Goal: Task Accomplishment & Management: Complete application form

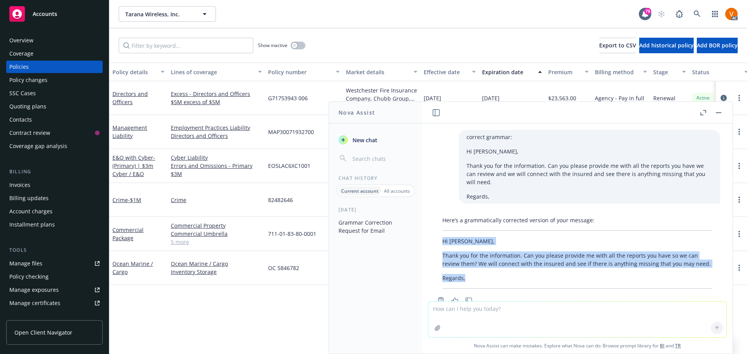
scroll to position [7, 0]
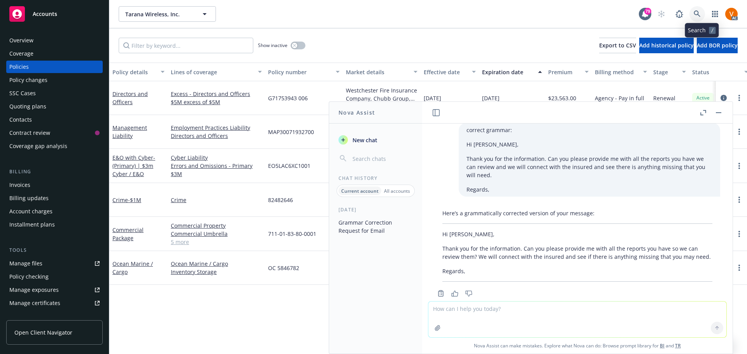
click at [699, 10] on icon at bounding box center [696, 13] width 7 height 7
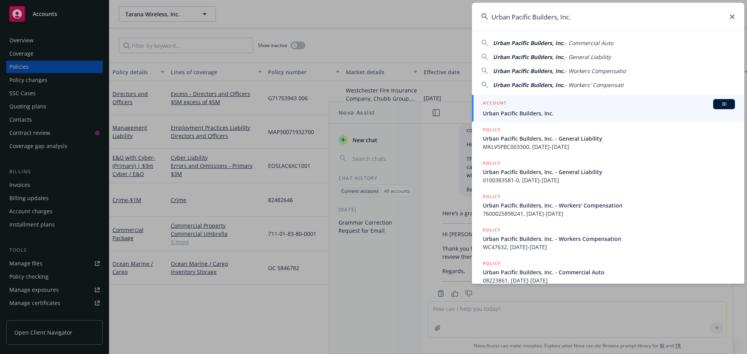
type input "Urban Pacific Builders, Inc."
click at [589, 107] on div "ACCOUNT BI" at bounding box center [609, 104] width 252 height 10
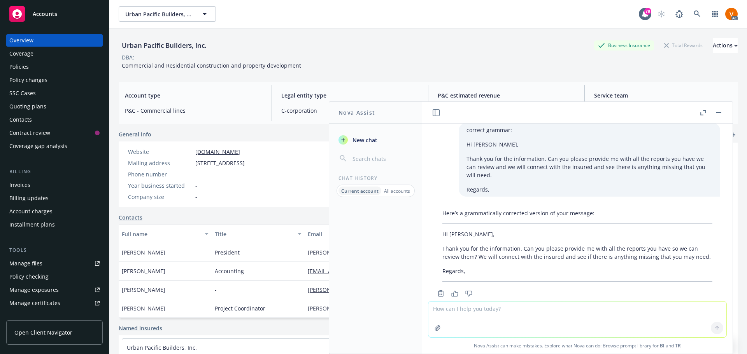
click at [721, 114] on button "button" at bounding box center [717, 112] width 9 height 9
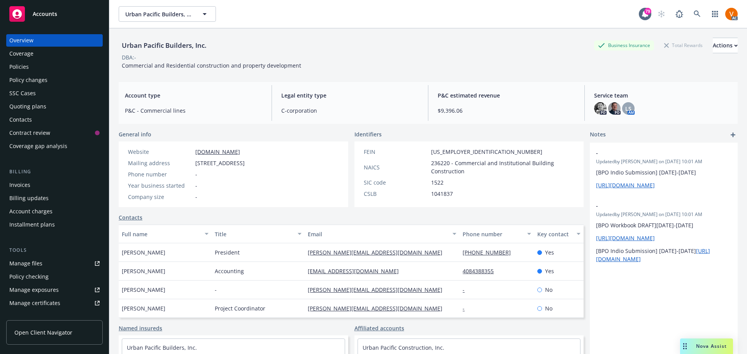
click at [36, 61] on div "Policies" at bounding box center [54, 67] width 90 height 12
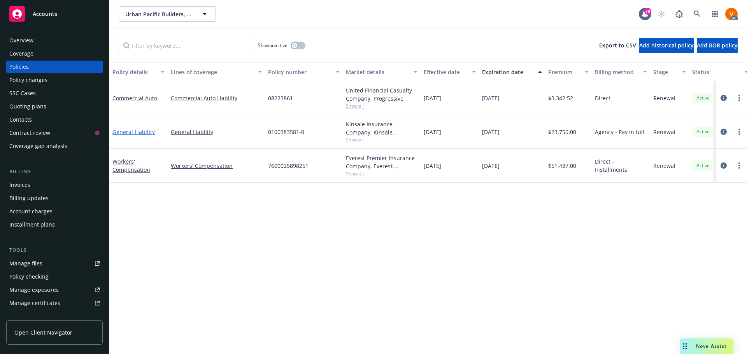
click at [124, 128] on link "General Liability" at bounding box center [133, 131] width 42 height 7
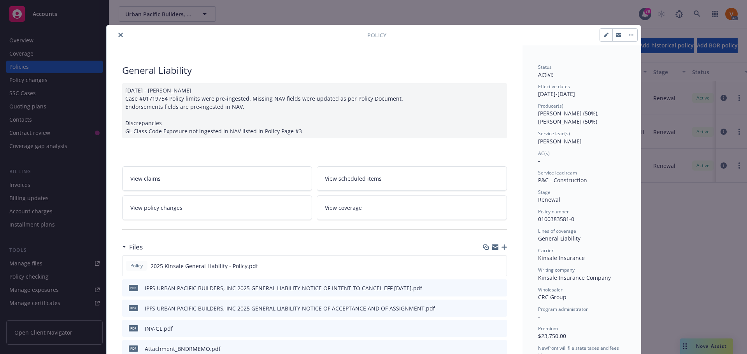
click at [116, 35] on button "close" at bounding box center [120, 34] width 9 height 9
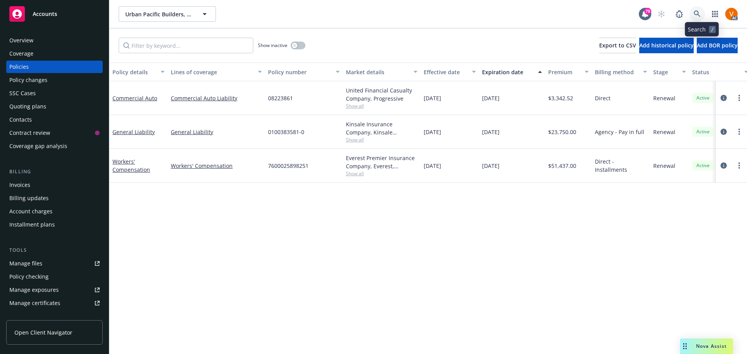
click at [698, 14] on link at bounding box center [697, 14] width 16 height 16
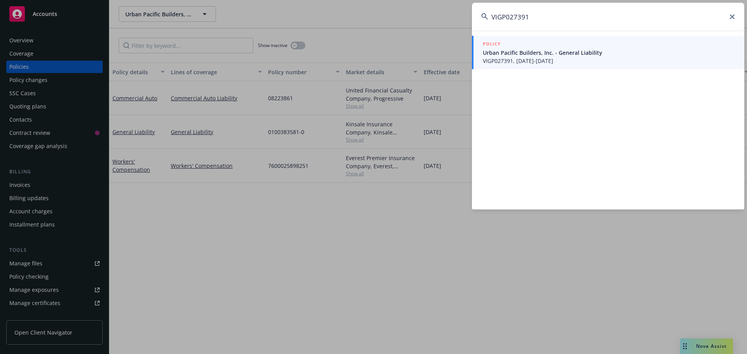
type input "VIGP027391"
click at [560, 51] on span "Urban Pacific Builders, Inc. - General Liability" at bounding box center [609, 53] width 252 height 8
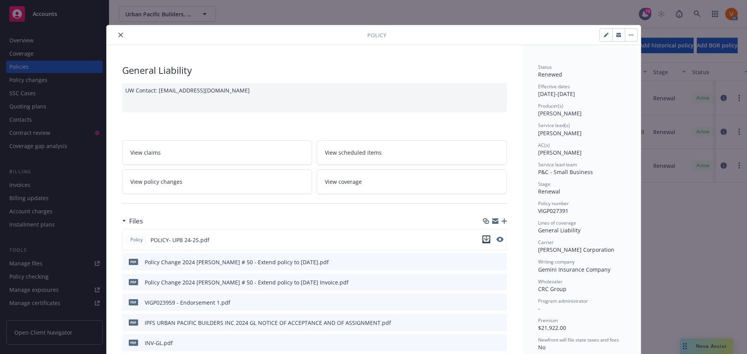
click at [483, 236] on icon "download file" at bounding box center [486, 239] width 6 height 6
click at [118, 30] on button "close" at bounding box center [120, 34] width 9 height 9
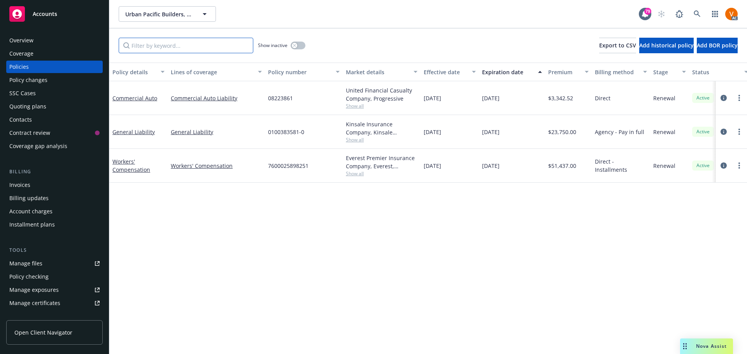
click at [185, 41] on input "Filter by keyword..." at bounding box center [186, 46] width 135 height 16
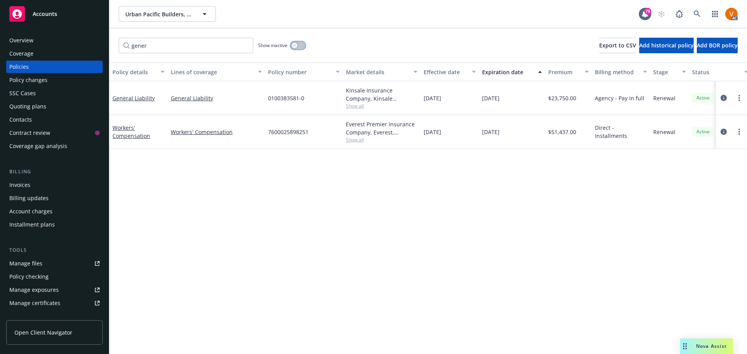
click at [292, 43] on div "button" at bounding box center [294, 45] width 5 height 5
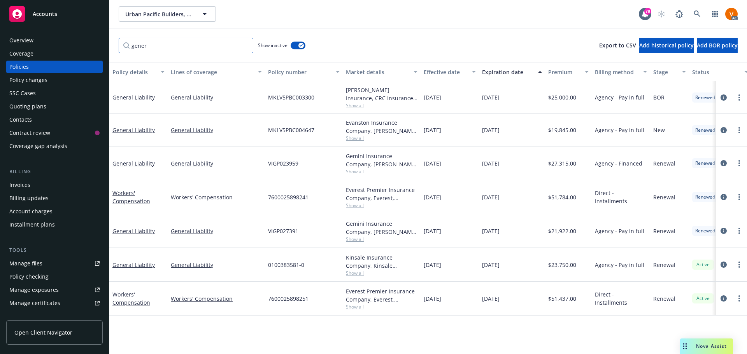
click at [226, 41] on input "gener" at bounding box center [186, 46] width 135 height 16
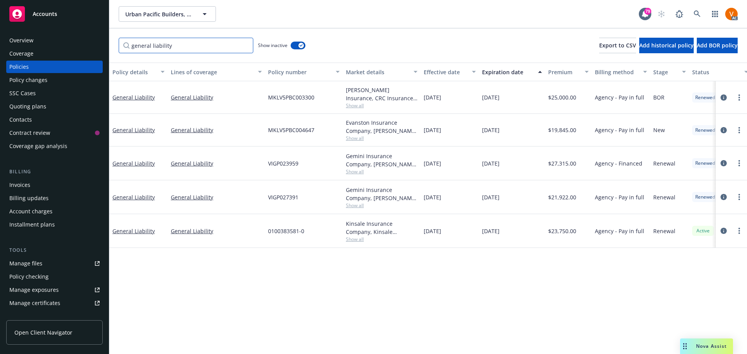
type input "general liability"
click at [705, 17] on link at bounding box center [697, 14] width 16 height 16
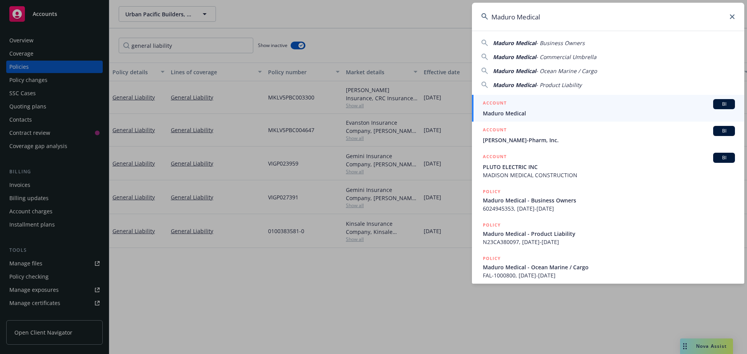
type input "Maduro Medical"
click at [510, 108] on div "ACCOUNT BI" at bounding box center [609, 104] width 252 height 10
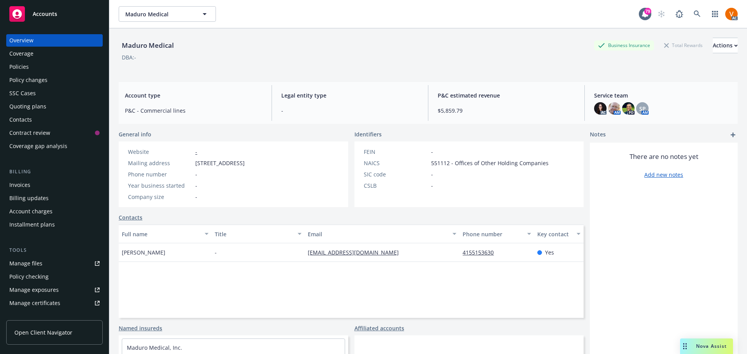
click at [40, 64] on div "Policies" at bounding box center [54, 67] width 90 height 12
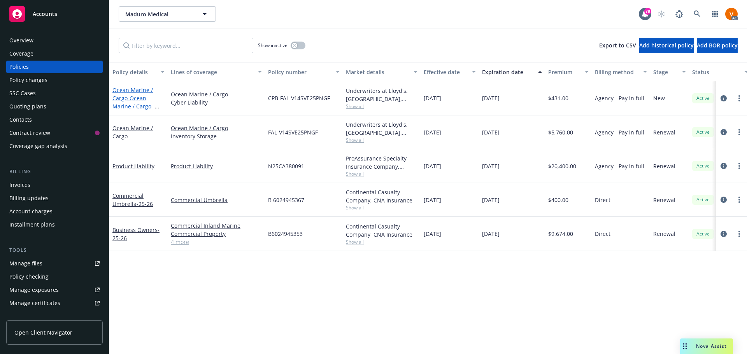
click at [132, 94] on span "- Ocean Marine / Cargo - Cyber Buyback" at bounding box center [135, 106] width 47 height 24
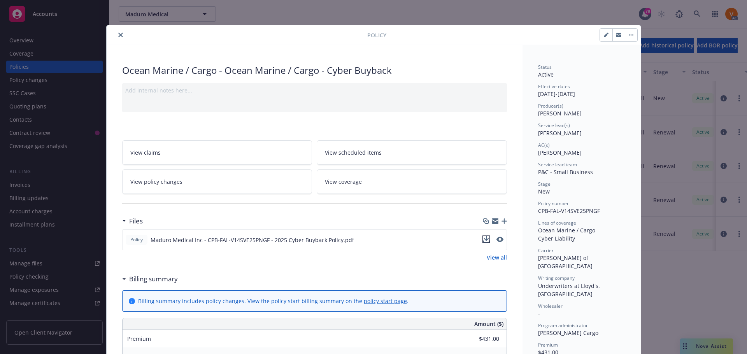
click at [483, 241] on icon "download file" at bounding box center [486, 242] width 6 height 2
click at [116, 31] on button "close" at bounding box center [120, 34] width 9 height 9
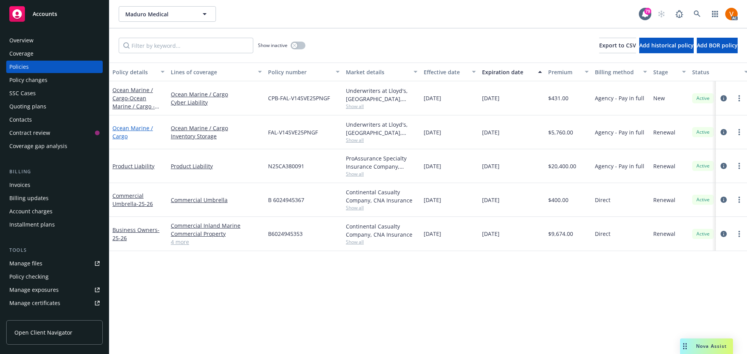
click at [138, 124] on link "Ocean Marine / Cargo" at bounding box center [132, 132] width 40 height 16
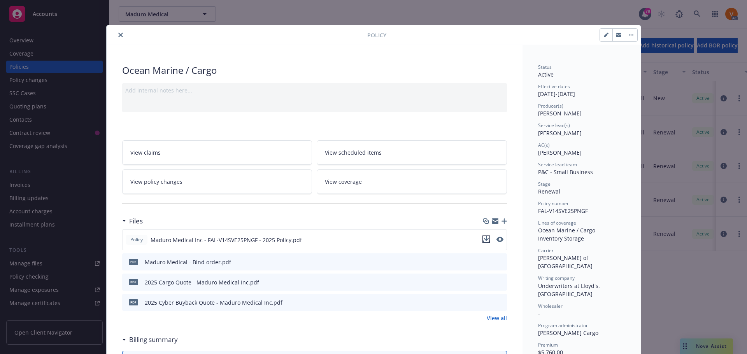
click at [485, 236] on icon "download file" at bounding box center [486, 239] width 6 height 6
drag, startPoint x: 482, startPoint y: 227, endPoint x: 385, endPoint y: 215, distance: 97.6
click at [385, 215] on div "Files Policy Maduro Medical Inc - FAL-V14SVE25PNGF - 2025 Policy.pdf pdf Maduro…" at bounding box center [314, 267] width 385 height 109
click at [541, 329] on span "[PERSON_NAME] Cargo" at bounding box center [568, 332] width 60 height 7
click at [540, 329] on span "[PERSON_NAME] Cargo" at bounding box center [568, 332] width 60 height 7
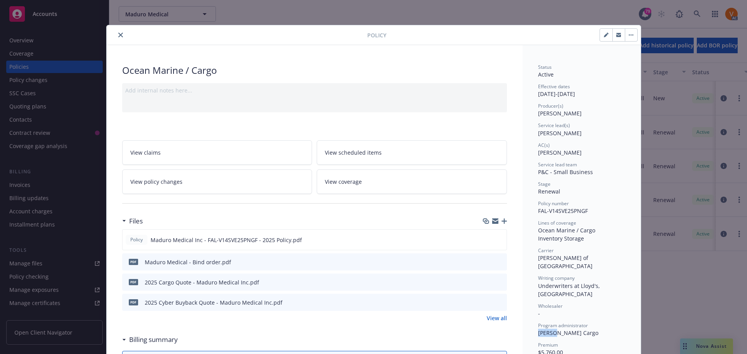
copy span "[PERSON_NAME]"
click at [118, 34] on icon "close" at bounding box center [120, 35] width 5 height 5
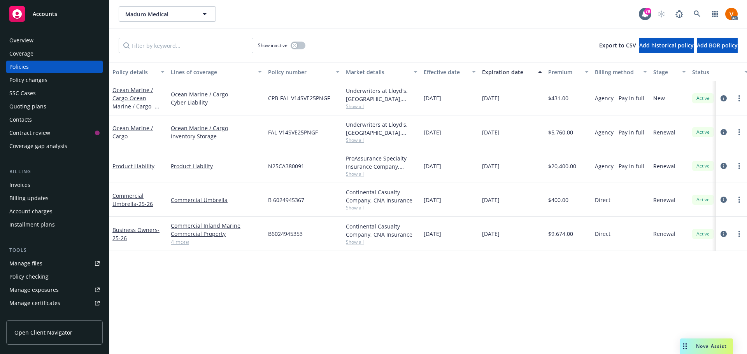
click at [708, 350] on span "Nova Assist" at bounding box center [711, 346] width 31 height 7
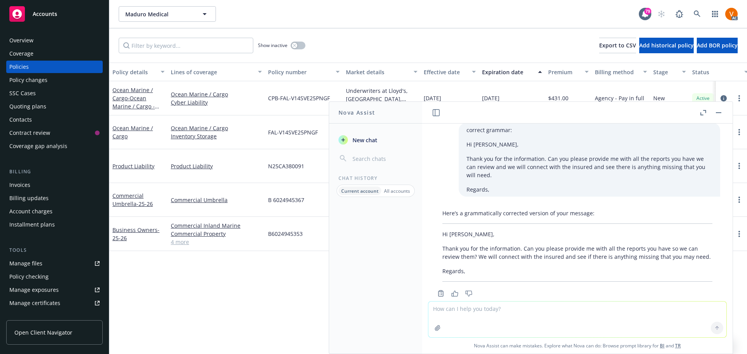
click at [577, 312] on textarea at bounding box center [577, 320] width 298 height 36
paste textarea "I am the associate claims consultant assigned to assist you with this claim. I …"
type textarea "lorem ipsumdo: S am con adipiscin elitse doeiusmodt incididu ut labore etd magn…"
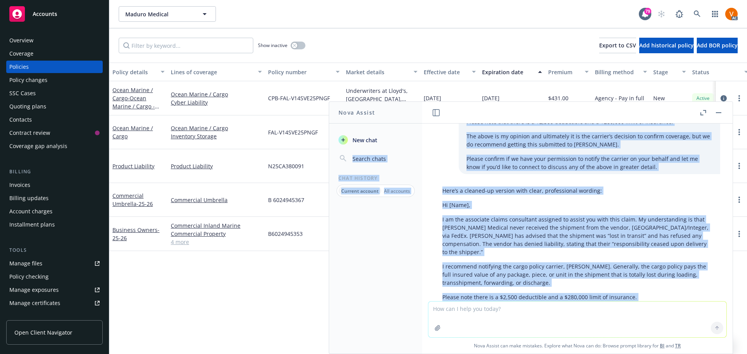
scroll to position [256, 0]
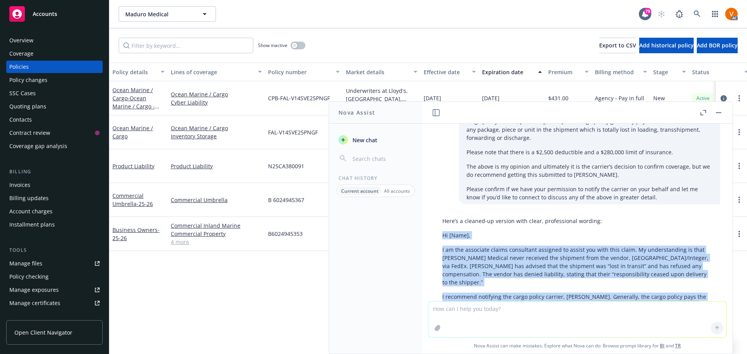
drag, startPoint x: 627, startPoint y: 253, endPoint x: 433, endPoint y: 214, distance: 197.6
click at [433, 214] on div "Here’s a cleaned-up version with clear, professional wording: Hi [Name], I am t…" at bounding box center [577, 311] width 298 height 194
copy div "Lo [Ipsu], D si ame consectet adipis elitseddoe temporin ut labore etd magn ali…"
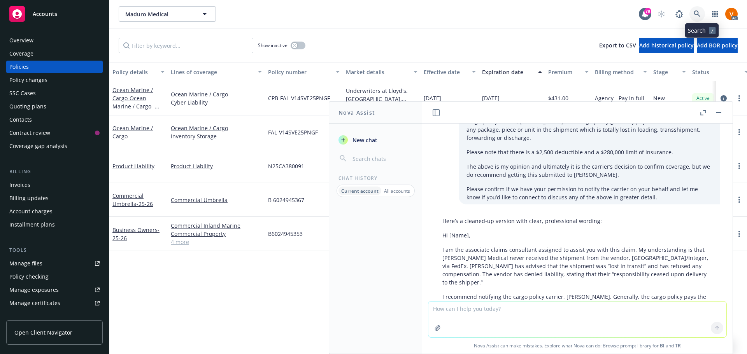
click at [700, 10] on icon at bounding box center [696, 13] width 7 height 7
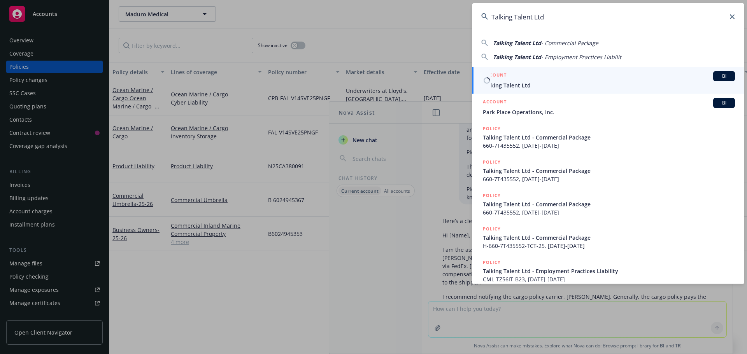
type input "Talking Talent Ltd"
click at [531, 84] on span "Talking Talent Ltd" at bounding box center [609, 85] width 252 height 8
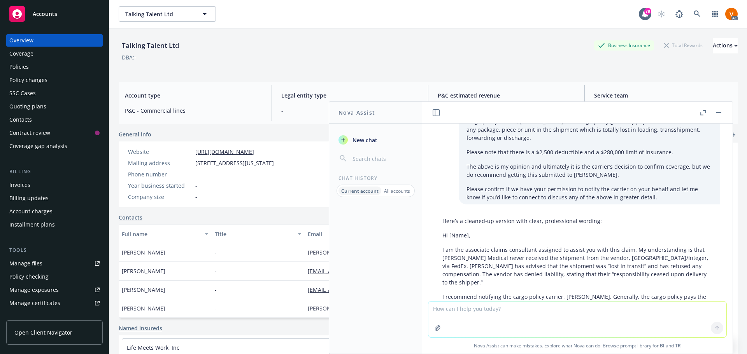
click at [719, 109] on button "button" at bounding box center [717, 112] width 9 height 9
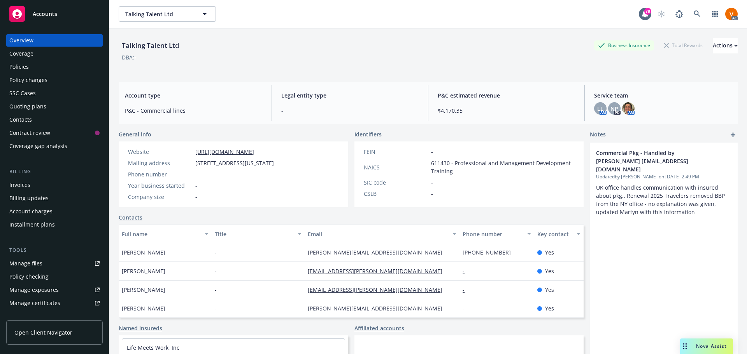
click at [31, 61] on div "Policies" at bounding box center [54, 67] width 90 height 12
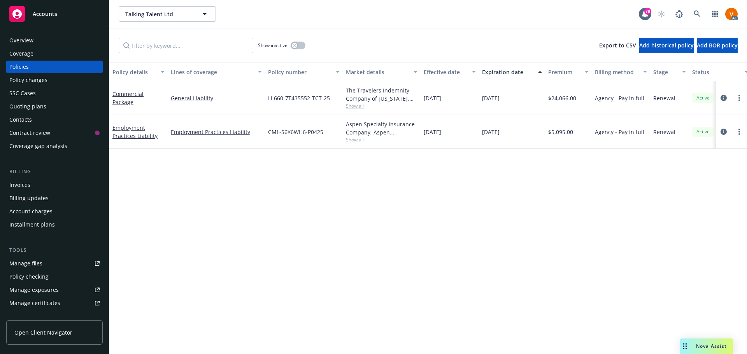
click at [137, 124] on div "Employment Practices Liability" at bounding box center [138, 132] width 52 height 16
click at [135, 126] on link "Employment Practices Liability" at bounding box center [134, 132] width 45 height 16
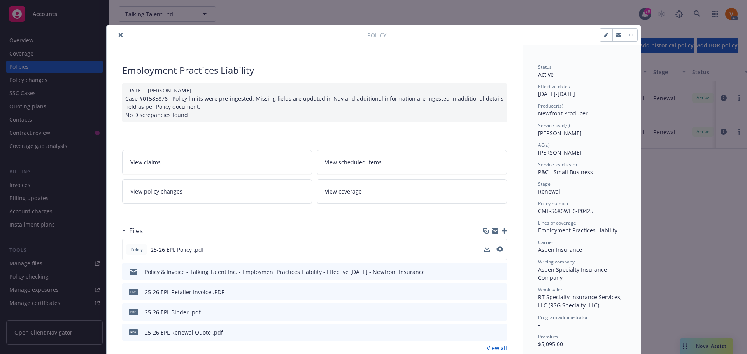
click at [481, 239] on div "Policy 25-26 EPL Policy .pdf" at bounding box center [314, 249] width 385 height 21
click at [484, 246] on icon "download file" at bounding box center [486, 249] width 6 height 6
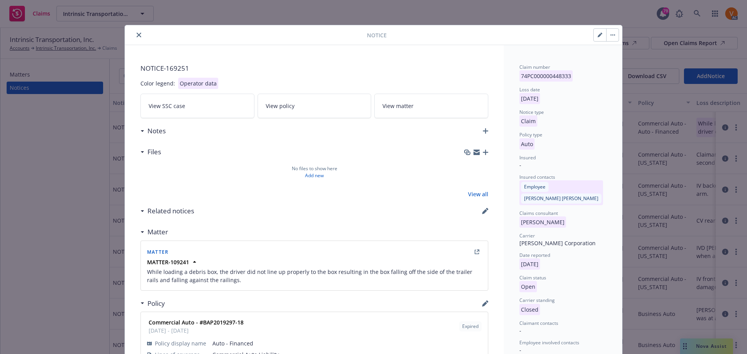
click at [598, 30] on button "button" at bounding box center [599, 35] width 12 height 12
select select "AUTO"
select select "open"
select select "CLAIM"
select select "CLOSED"
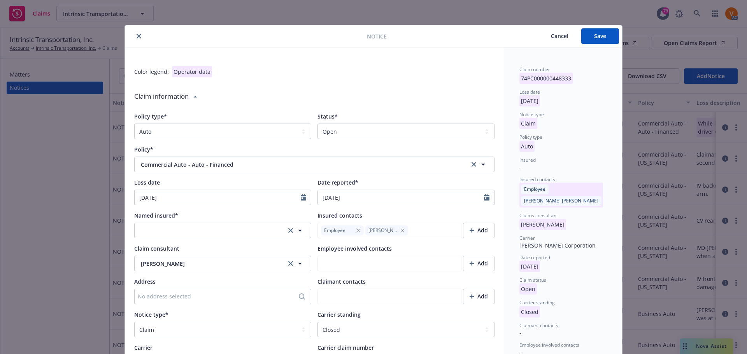
type textarea "x"
click at [375, 132] on select "Select a status Closed Open" at bounding box center [405, 132] width 177 height 16
select select "closed"
click at [317, 124] on select "Select a status Closed Open" at bounding box center [405, 132] width 177 height 16
type textarea "x"
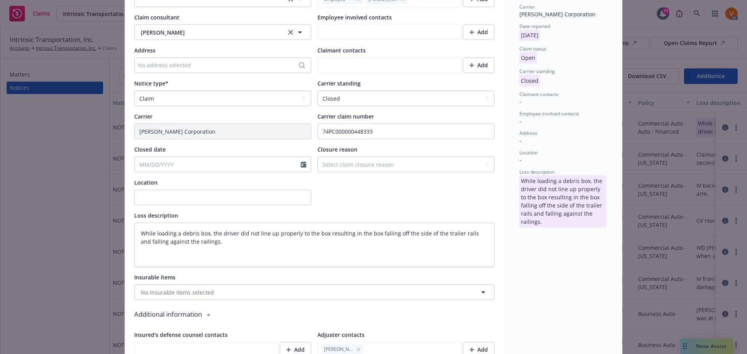
scroll to position [233, 0]
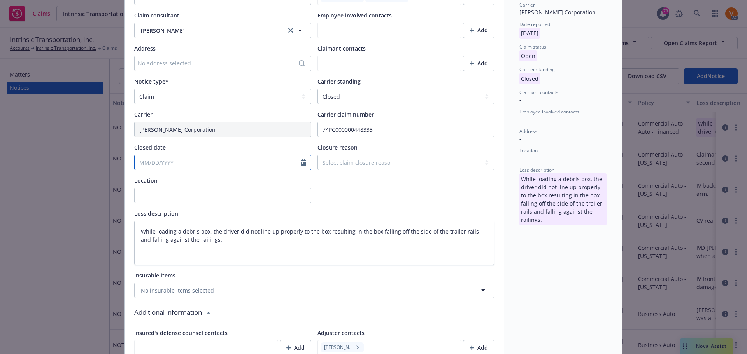
select select "9"
click at [234, 155] on input "Closed date" at bounding box center [218, 162] width 166 height 15
type textarea "x"
click at [141, 160] on button "button" at bounding box center [138, 161] width 9 height 9
select select "8"
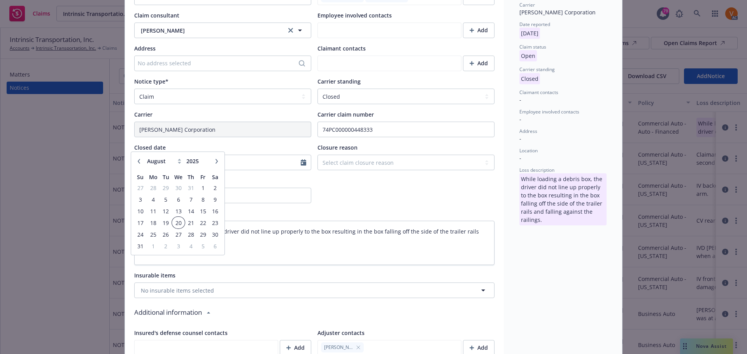
click at [182, 222] on span "20" at bounding box center [178, 223] width 11 height 10
type textarea "x"
type input "08/20/2025"
click at [369, 89] on select "Select a carrier standing Closed Not submitted Open Reopened Subrogated Withdra…" at bounding box center [405, 97] width 177 height 16
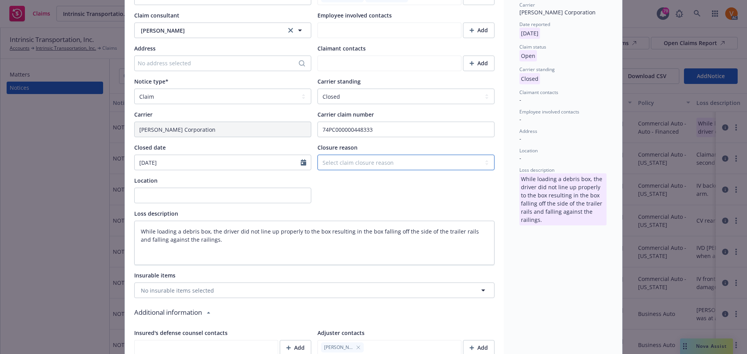
click at [355, 155] on select "Select claim closure reason Administrative closure Closed Closed no liability f…" at bounding box center [405, 163] width 177 height 16
select select "settled"
click at [317, 155] on select "Select claim closure reason Administrative closure Closed Closed no liability f…" at bounding box center [405, 163] width 177 height 16
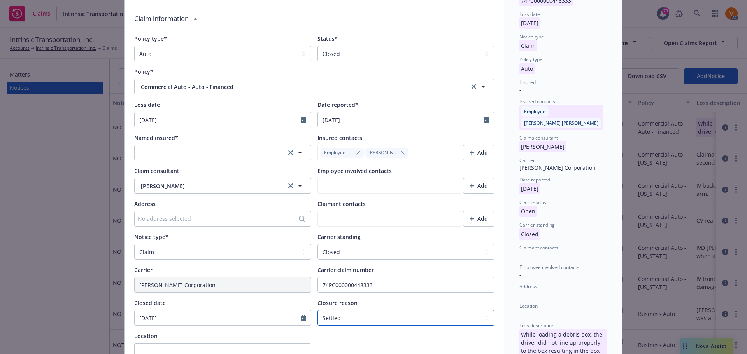
scroll to position [0, 0]
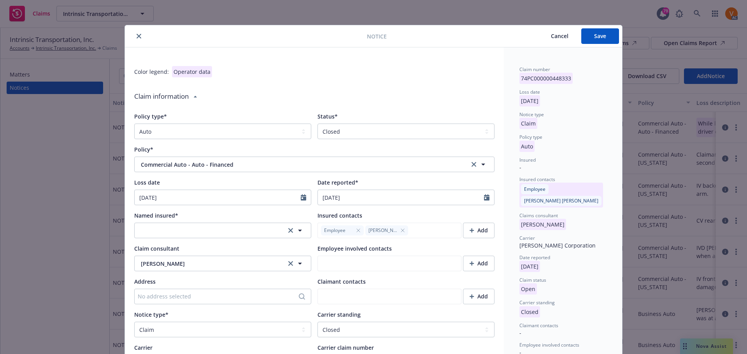
click at [601, 27] on div "Notice Cancel Save" at bounding box center [373, 36] width 497 height 22
click at [594, 44] on div "Notice Cancel Save" at bounding box center [373, 36] width 497 height 22
click at [595, 37] on span "Save" at bounding box center [600, 35] width 12 height 7
type textarea "x"
